Goal: Find specific page/section: Find specific page/section

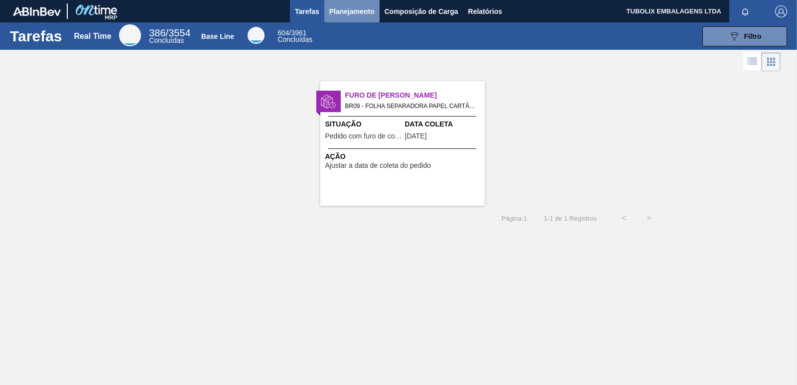
click at [359, 10] on span "Planejamento" at bounding box center [351, 11] width 45 height 12
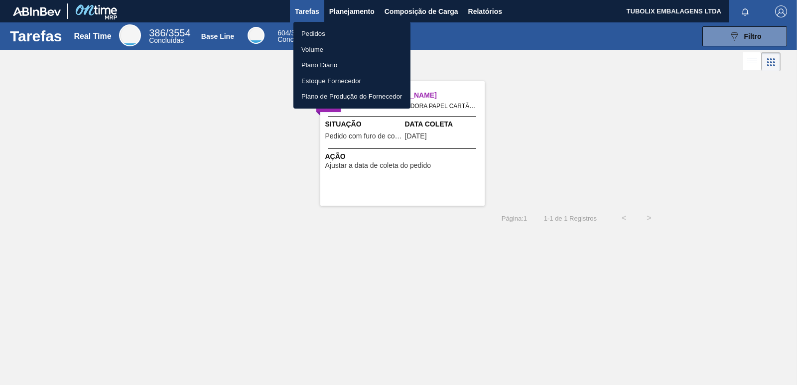
click at [326, 31] on li "Pedidos" at bounding box center [351, 34] width 117 height 16
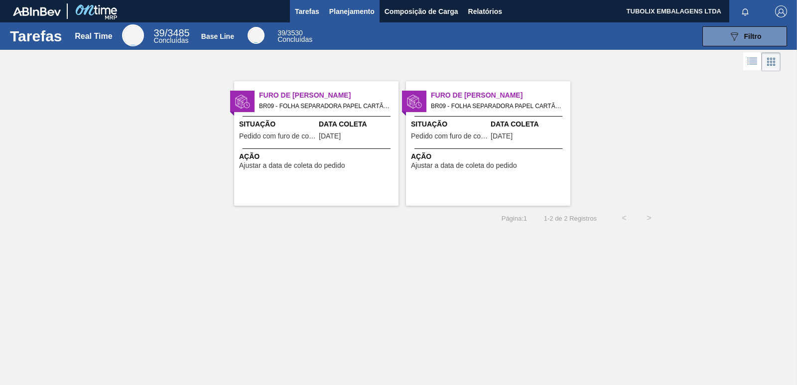
click at [345, 8] on span "Planejamento" at bounding box center [351, 11] width 45 height 12
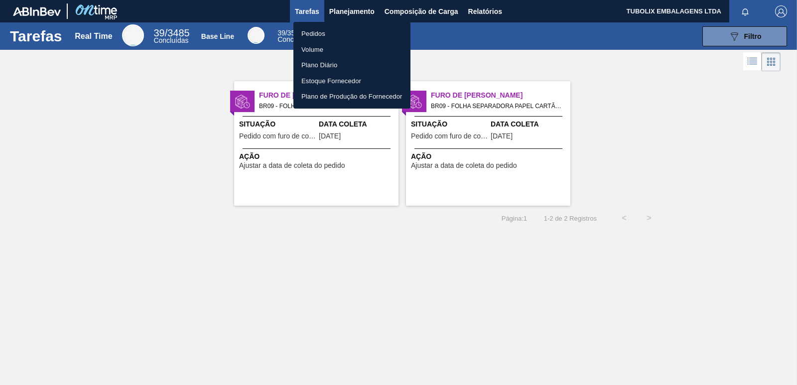
click at [324, 34] on li "Pedidos" at bounding box center [351, 34] width 117 height 16
